Goal: Task Accomplishment & Management: Manage account settings

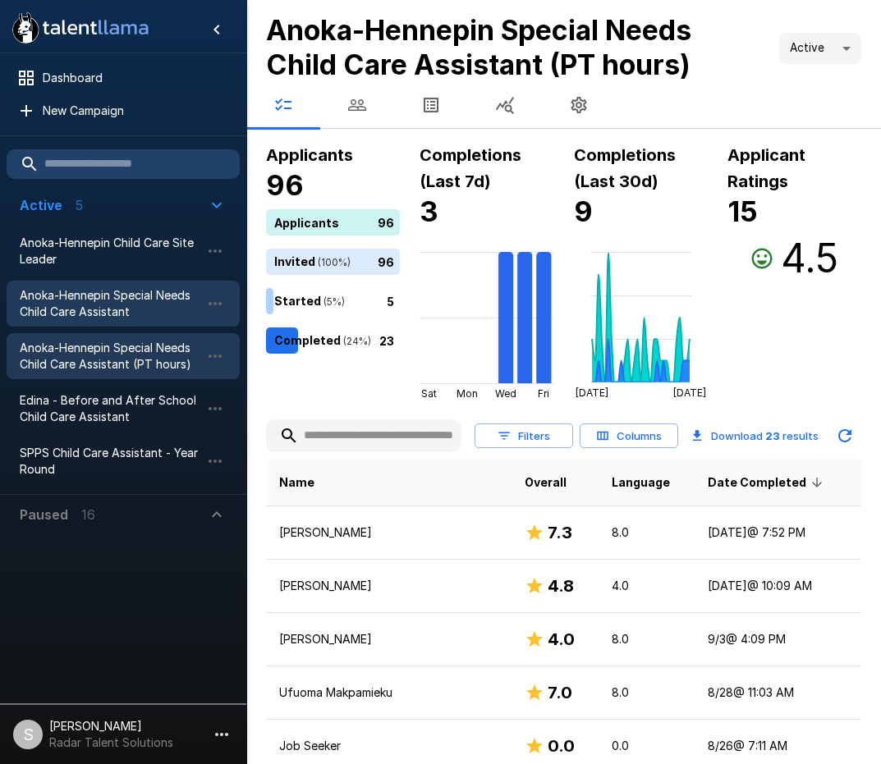
click at [109, 316] on span "Anoka-Hennepin Special Needs Child Care Assistant" at bounding box center [110, 303] width 181 height 33
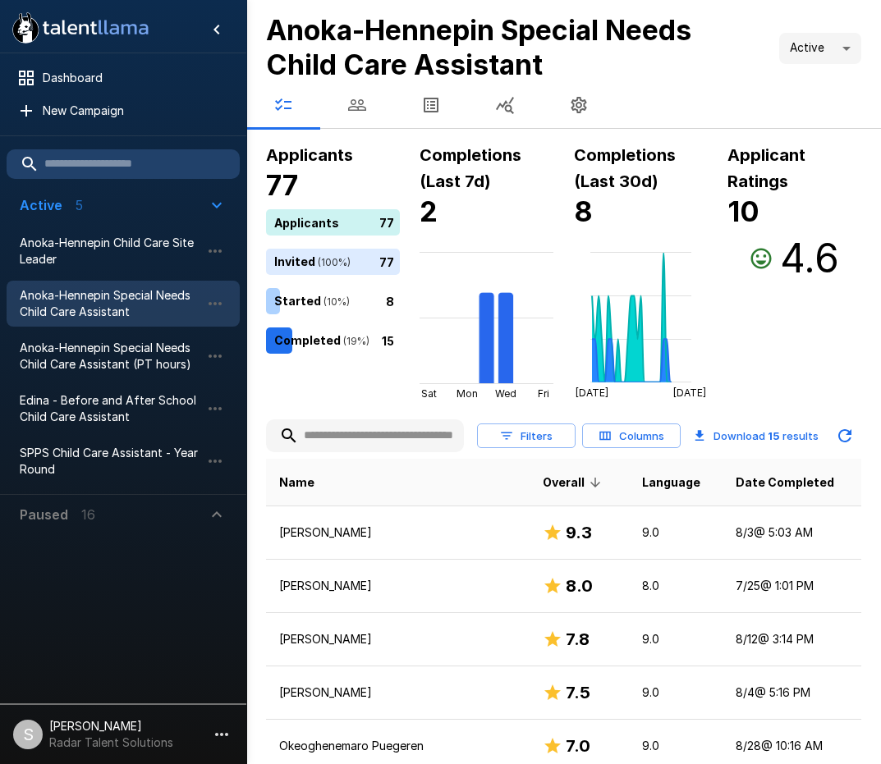
click at [358, 112] on icon "button" at bounding box center [357, 105] width 20 height 20
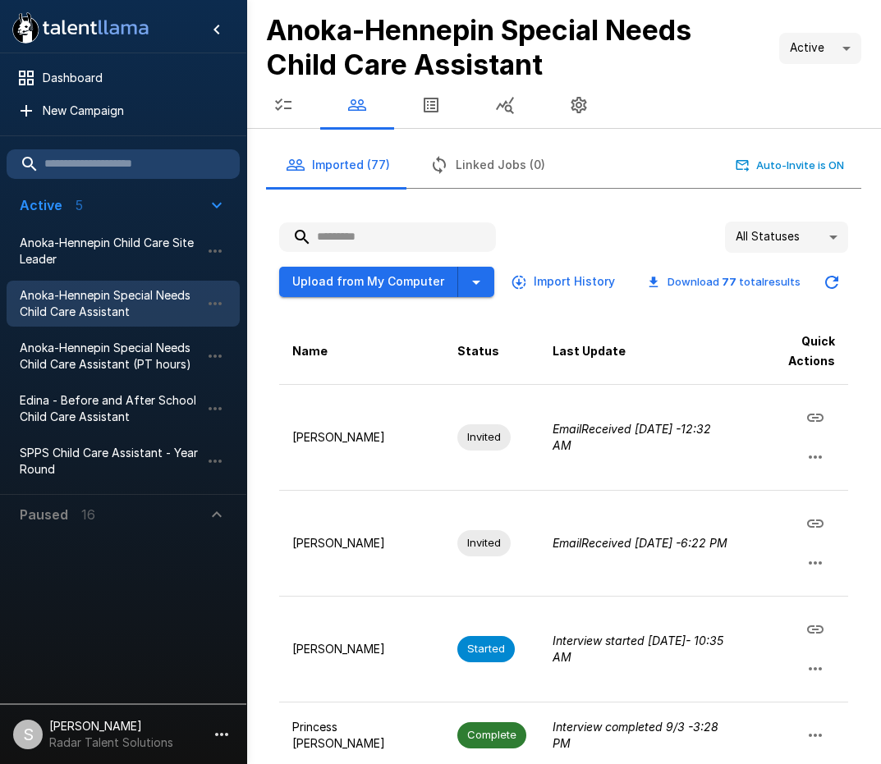
click at [402, 234] on input "text" at bounding box center [387, 237] width 217 height 30
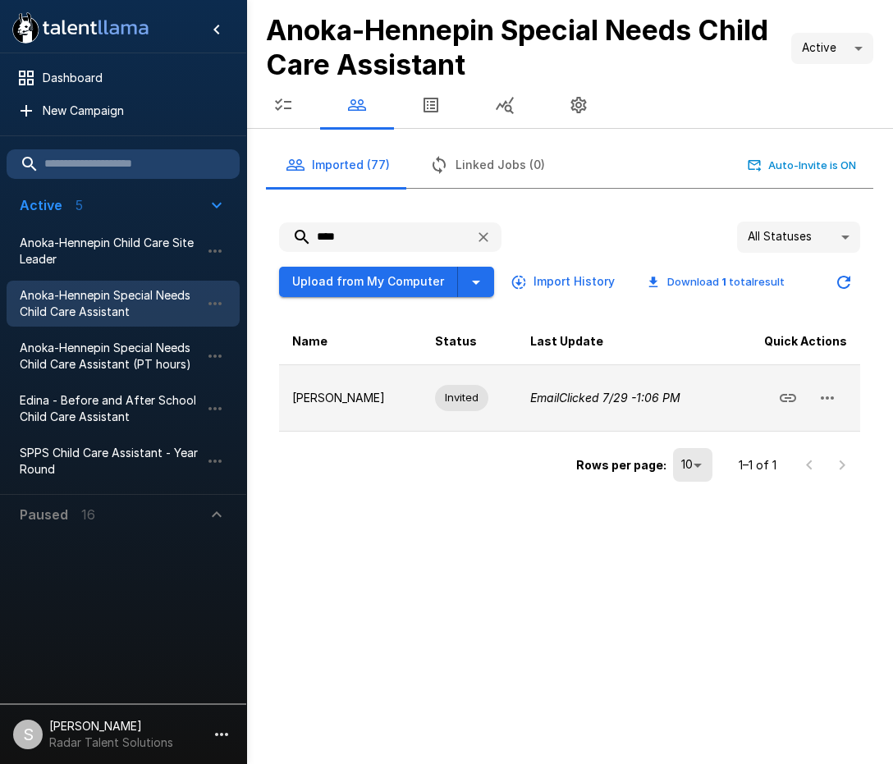
type input "****"
click at [837, 407] on button "button" at bounding box center [826, 397] width 39 height 39
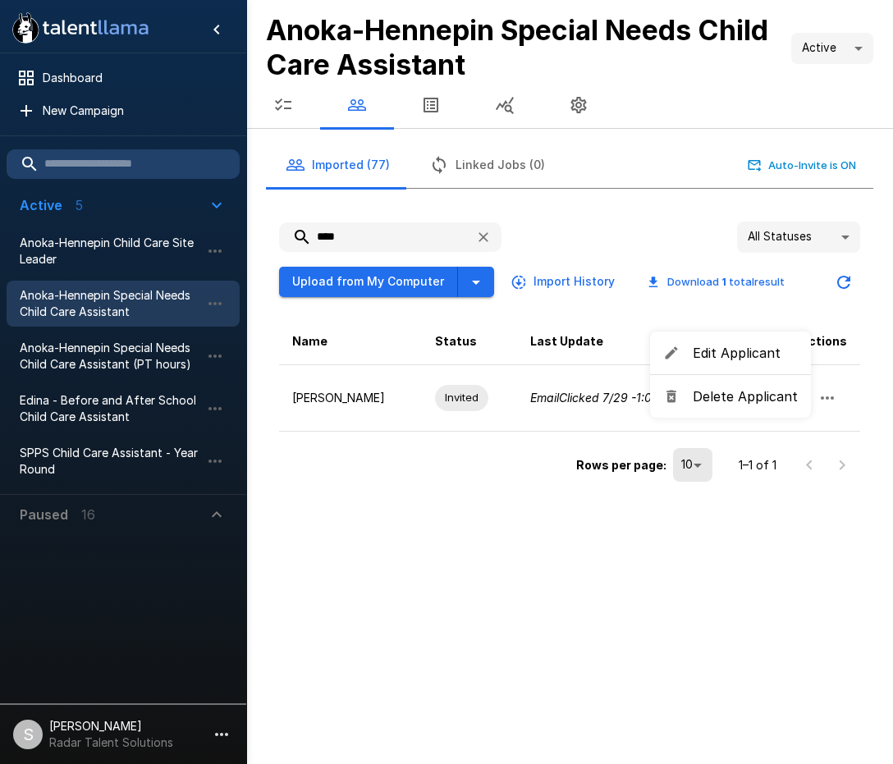
click at [752, 410] on li "Delete Applicant" at bounding box center [730, 397] width 161 height 30
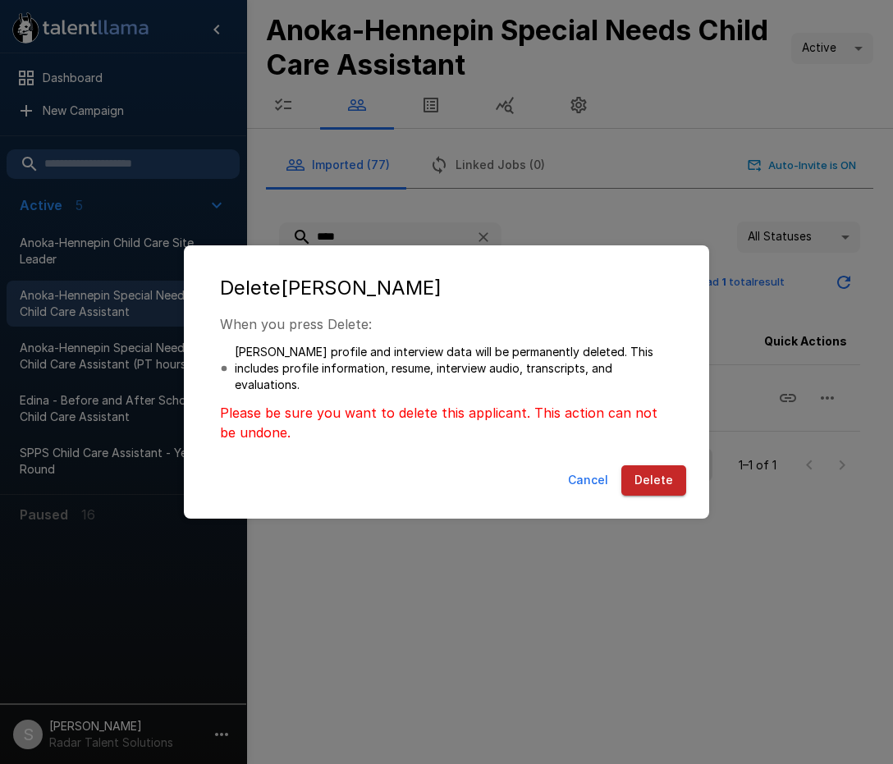
click at [644, 478] on button "Delete" at bounding box center [653, 480] width 65 height 30
